Goal: Task Accomplishment & Management: Complete application form

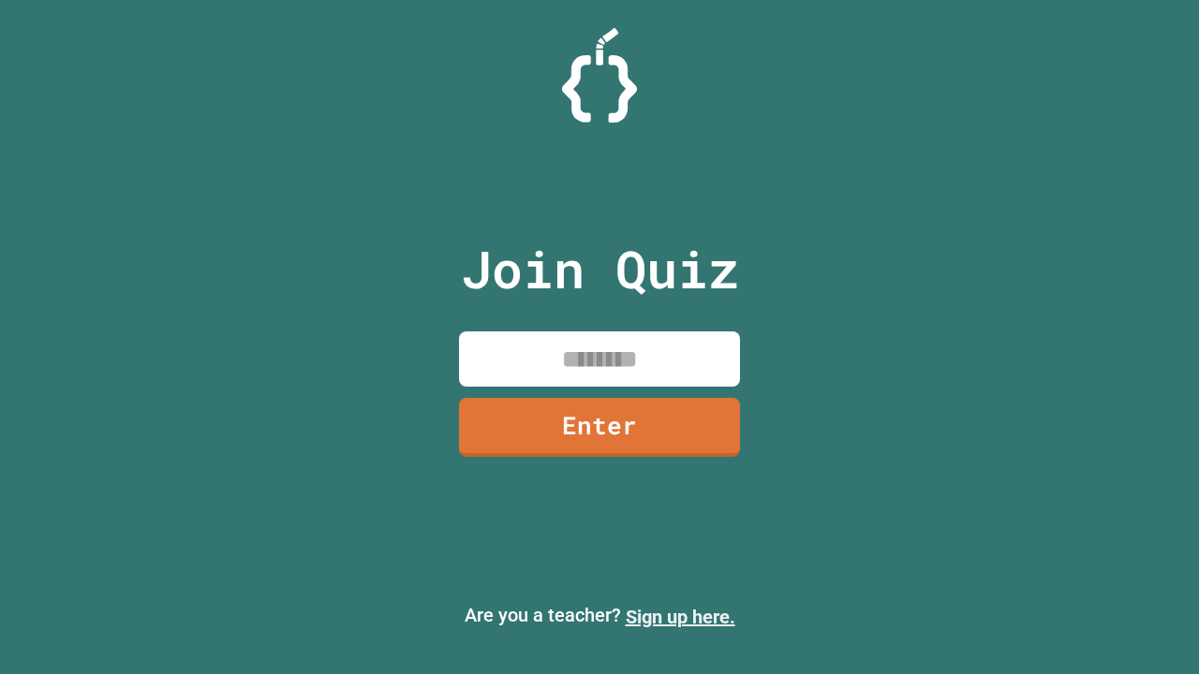
click at [680, 617] on link "Sign up here." at bounding box center [681, 617] width 110 height 22
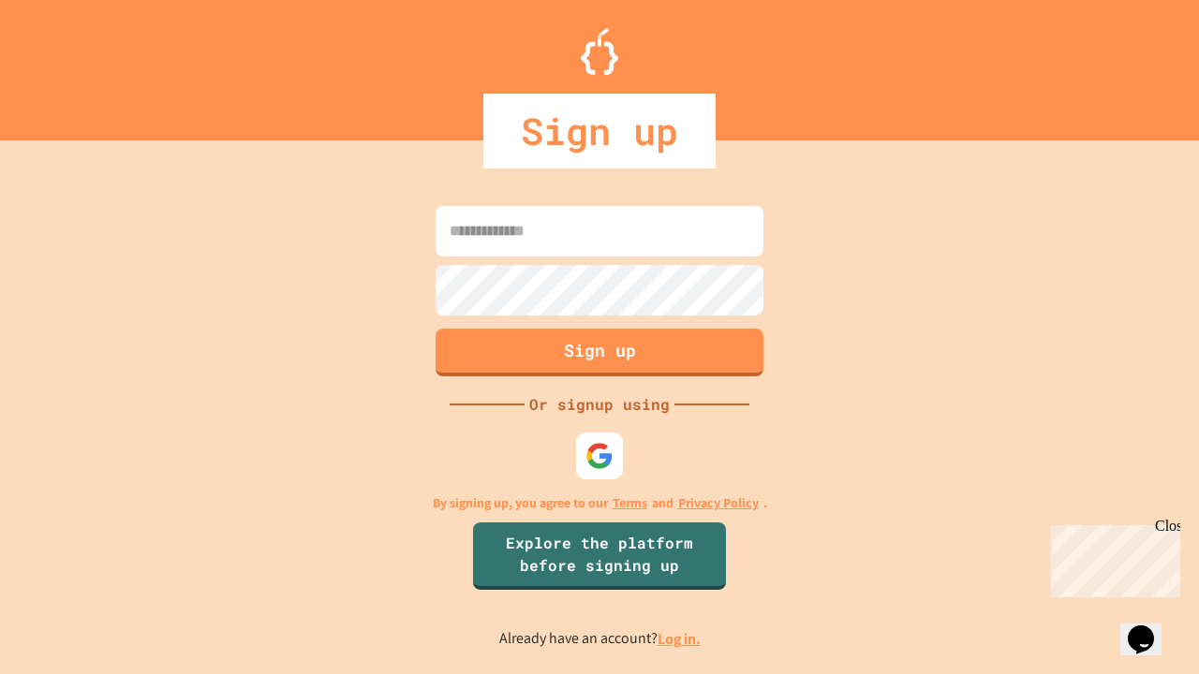
click at [680, 639] on link "Log in." at bounding box center [679, 639] width 43 height 20
